Goal: Find specific page/section: Find specific page/section

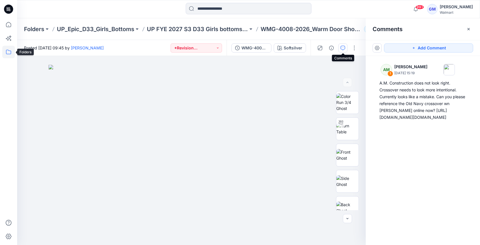
click at [10, 54] on icon at bounding box center [8, 52] width 13 height 13
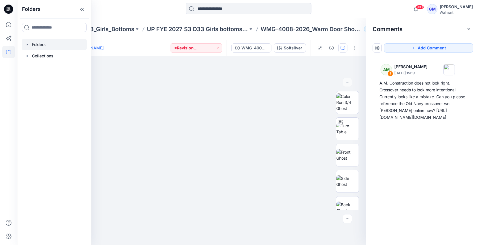
click at [41, 47] on div at bounding box center [54, 44] width 65 height 11
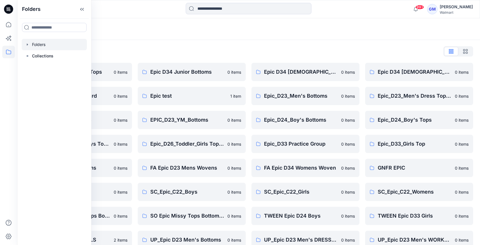
click at [235, 39] on div "Folders" at bounding box center [248, 29] width 463 height 22
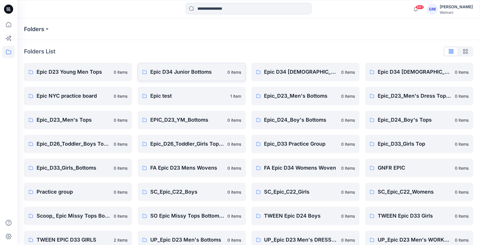
scroll to position [131, 0]
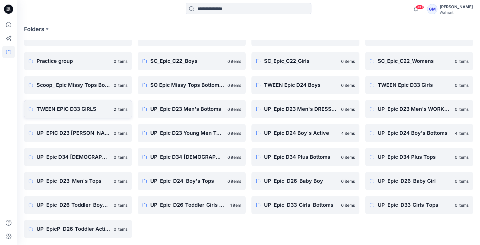
click at [64, 107] on p "TWEEN EPIC D33 GIRLS" at bounding box center [74, 109] width 74 height 8
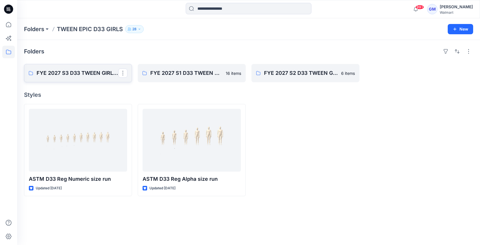
click at [81, 65] on link "FYE 2027 S3 D33 TWEEN GIRL EPIC" at bounding box center [78, 73] width 108 height 18
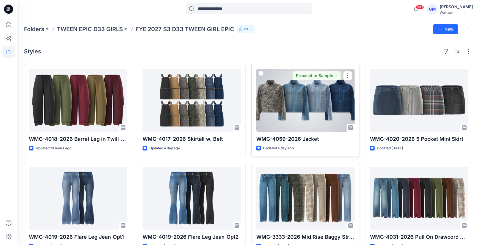
scroll to position [15, 0]
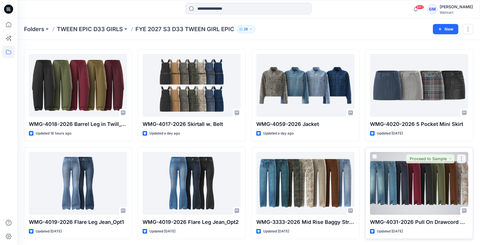
click at [416, 184] on div at bounding box center [419, 183] width 98 height 63
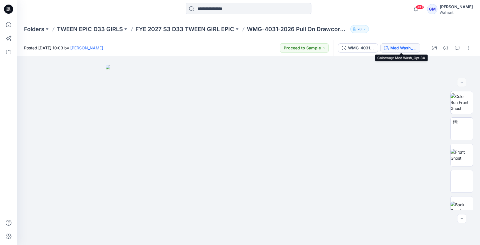
click at [404, 45] on div "Med Wash_Opt.3A" at bounding box center [403, 48] width 26 height 6
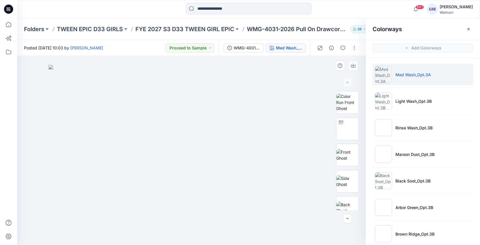
click at [309, 64] on div at bounding box center [191, 150] width 349 height 189
click at [470, 27] on icon "button" at bounding box center [468, 29] width 5 height 5
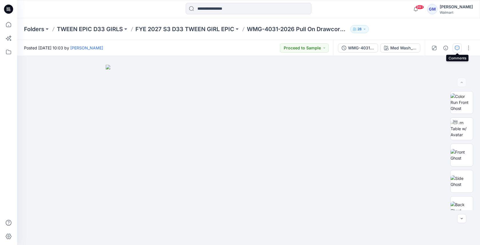
click at [459, 51] on button "button" at bounding box center [457, 47] width 9 height 9
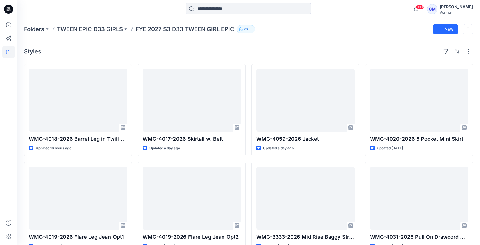
scroll to position [15, 0]
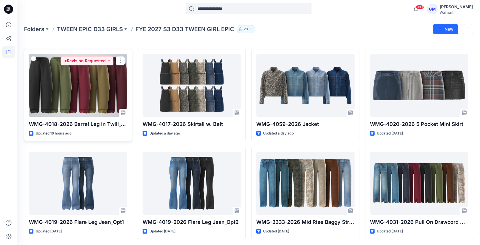
click at [94, 84] on div at bounding box center [78, 85] width 98 height 63
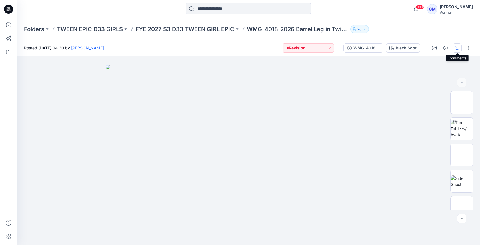
click at [459, 47] on icon "button" at bounding box center [457, 48] width 5 height 5
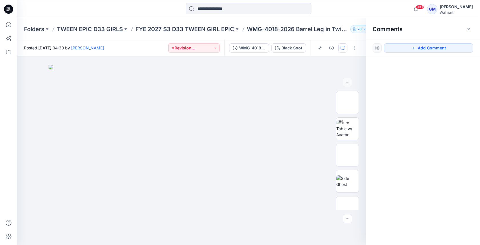
scroll to position [15, 0]
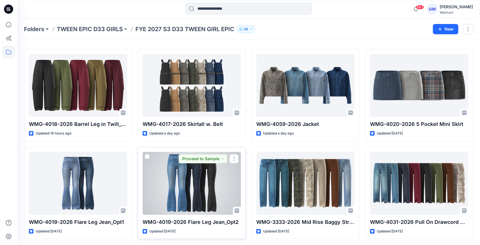
click at [186, 177] on div at bounding box center [192, 183] width 98 height 63
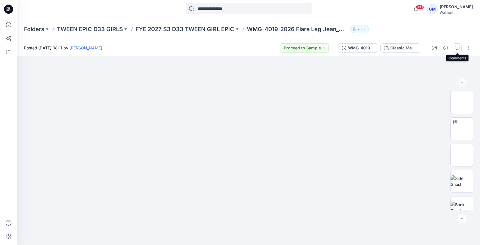
click at [459, 50] on button "button" at bounding box center [457, 47] width 9 height 9
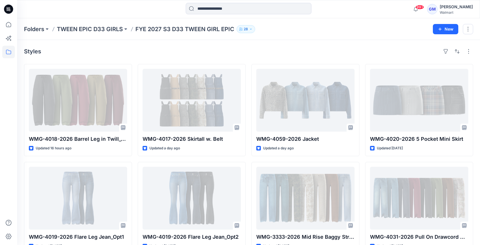
scroll to position [15, 0]
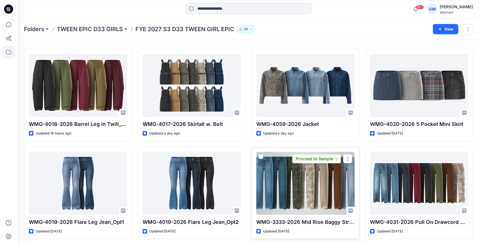
click at [313, 184] on div at bounding box center [305, 183] width 98 height 63
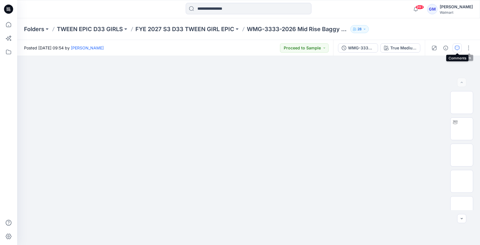
click at [458, 45] on button "button" at bounding box center [457, 47] width 9 height 9
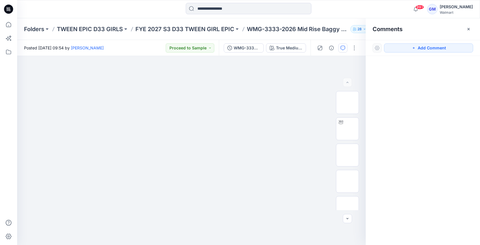
scroll to position [15, 0]
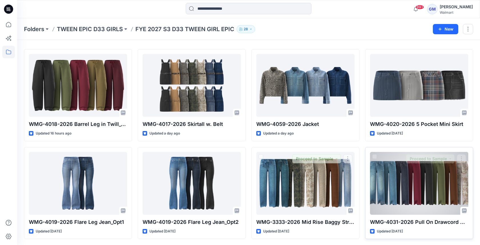
click at [387, 176] on div at bounding box center [419, 183] width 98 height 63
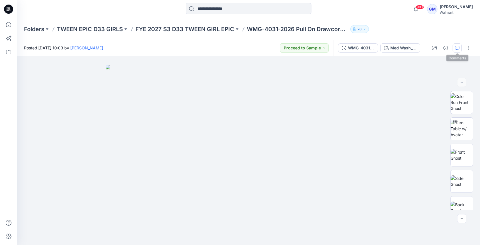
click at [458, 49] on icon "button" at bounding box center [457, 48] width 5 height 5
